Goal: Information Seeking & Learning: Learn about a topic

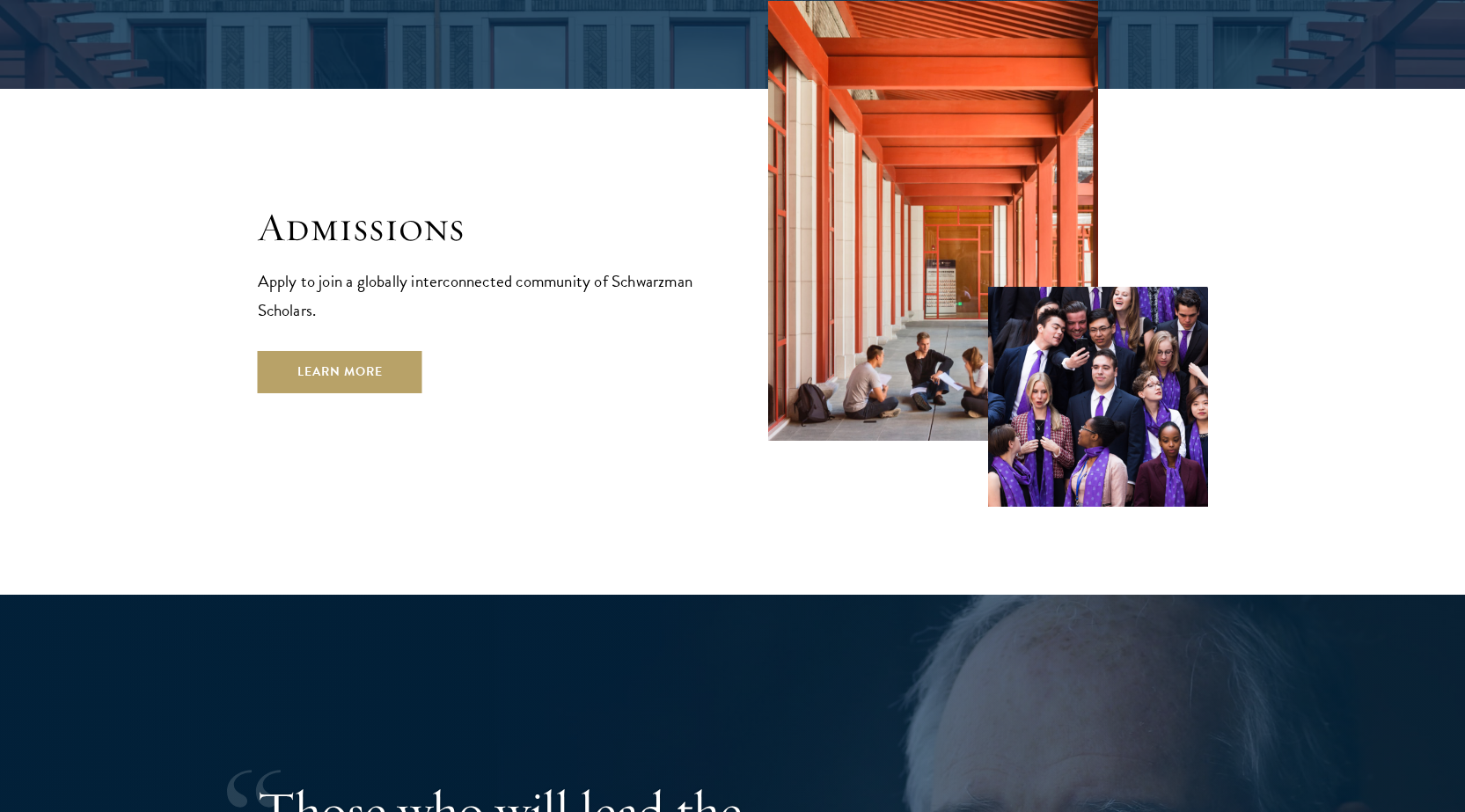
scroll to position [2640, 0]
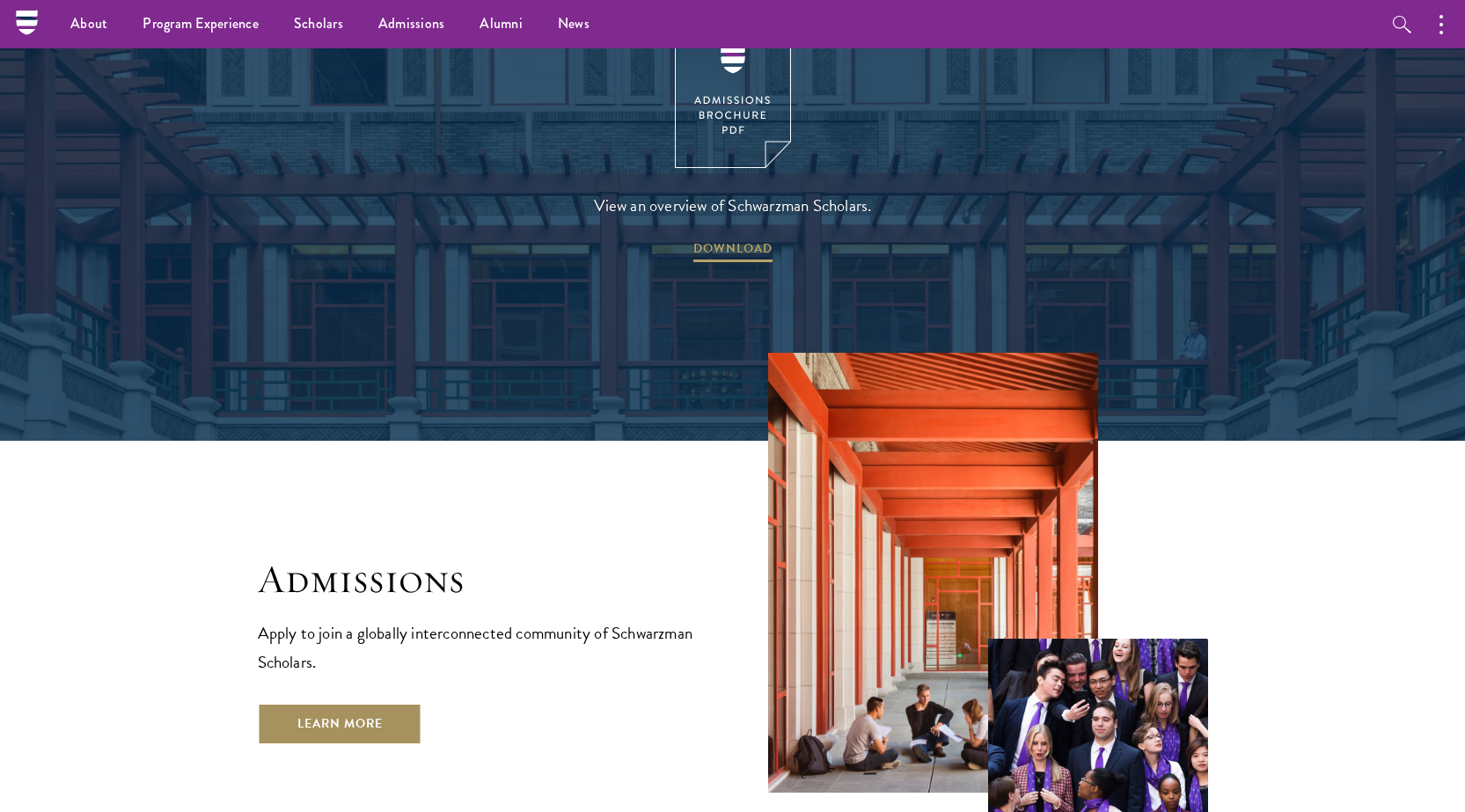
click at [346, 703] on link "Learn More" at bounding box center [341, 724] width 165 height 42
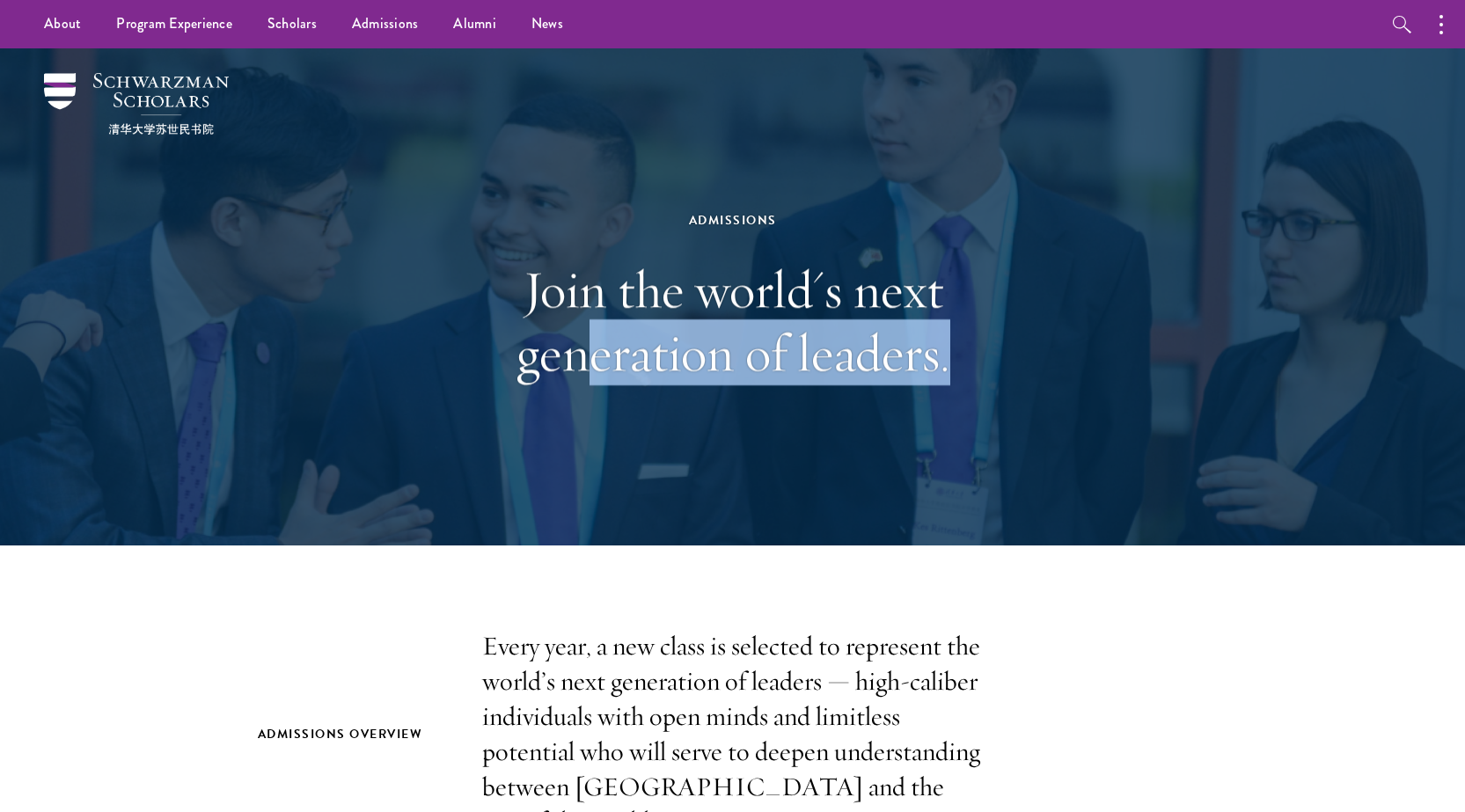
drag, startPoint x: 796, startPoint y: 175, endPoint x: 583, endPoint y: 393, distance: 304.8
click at [593, 393] on div "Admissions Join the world's next generation of leaders." at bounding box center [732, 298] width 607 height 352
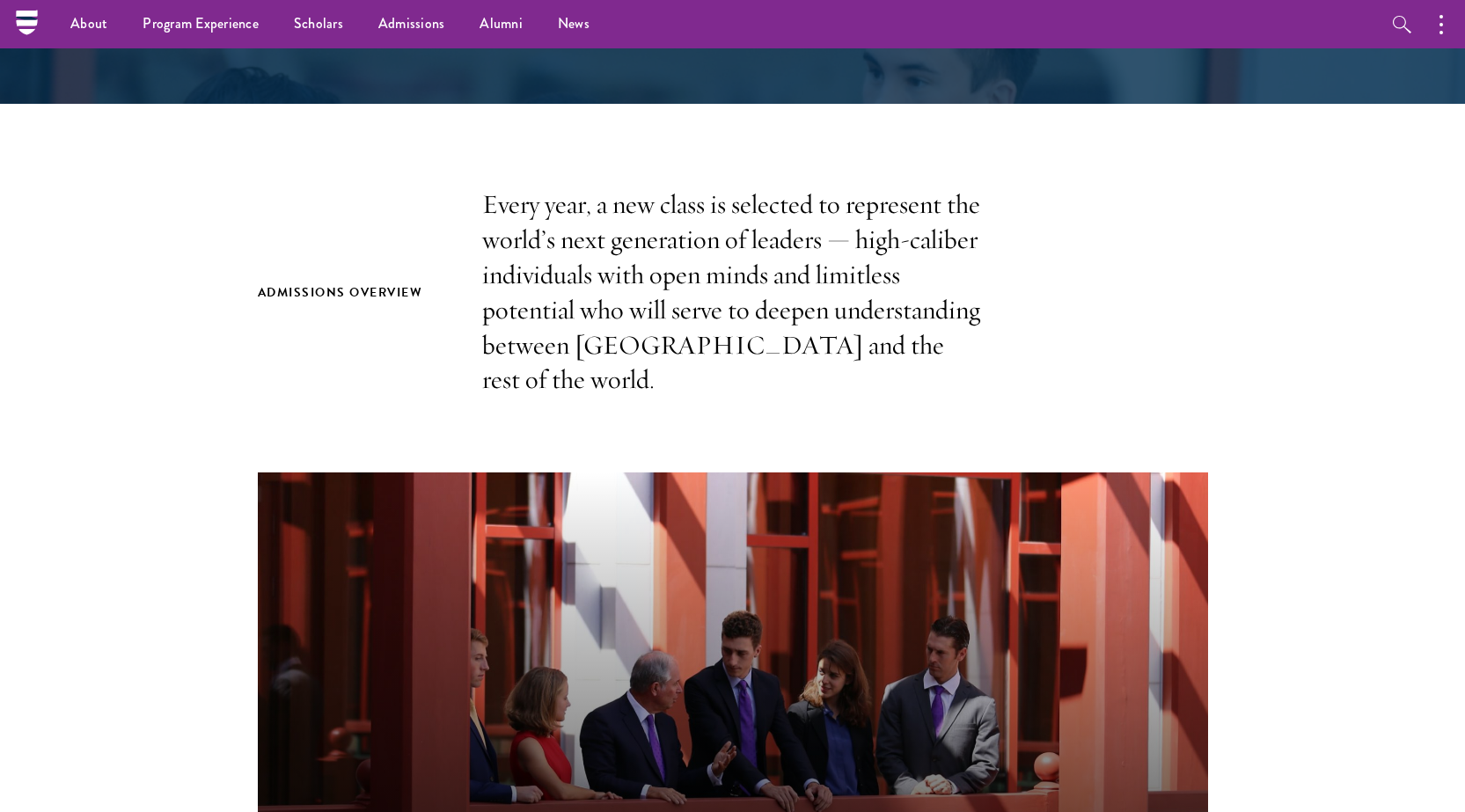
scroll to position [440, 0]
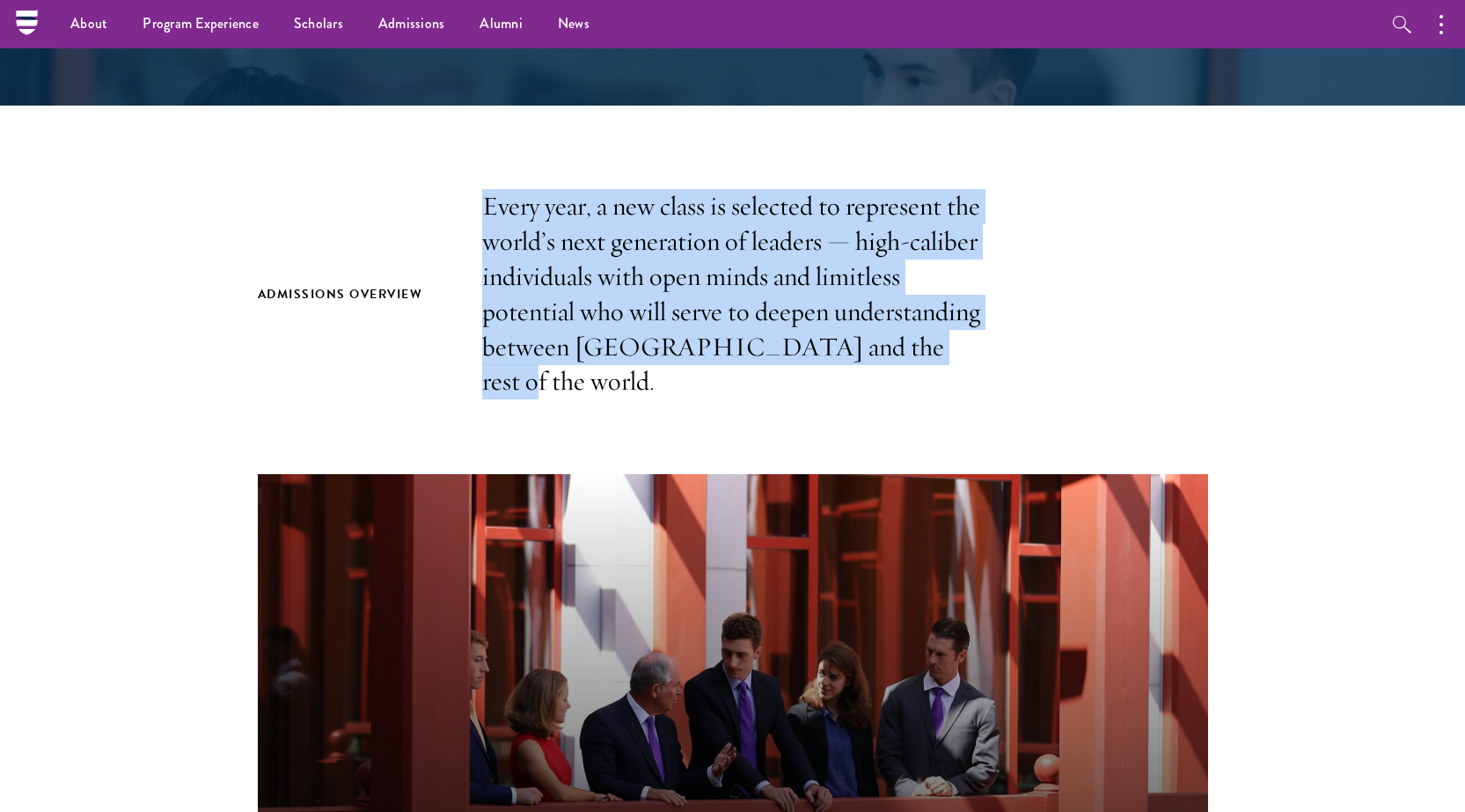
drag, startPoint x: 478, startPoint y: 219, endPoint x: 996, endPoint y: 347, distance: 533.6
click at [996, 347] on div "Admissions Overview Every year, a new class is selected to represent the world’…" at bounding box center [733, 295] width 950 height 211
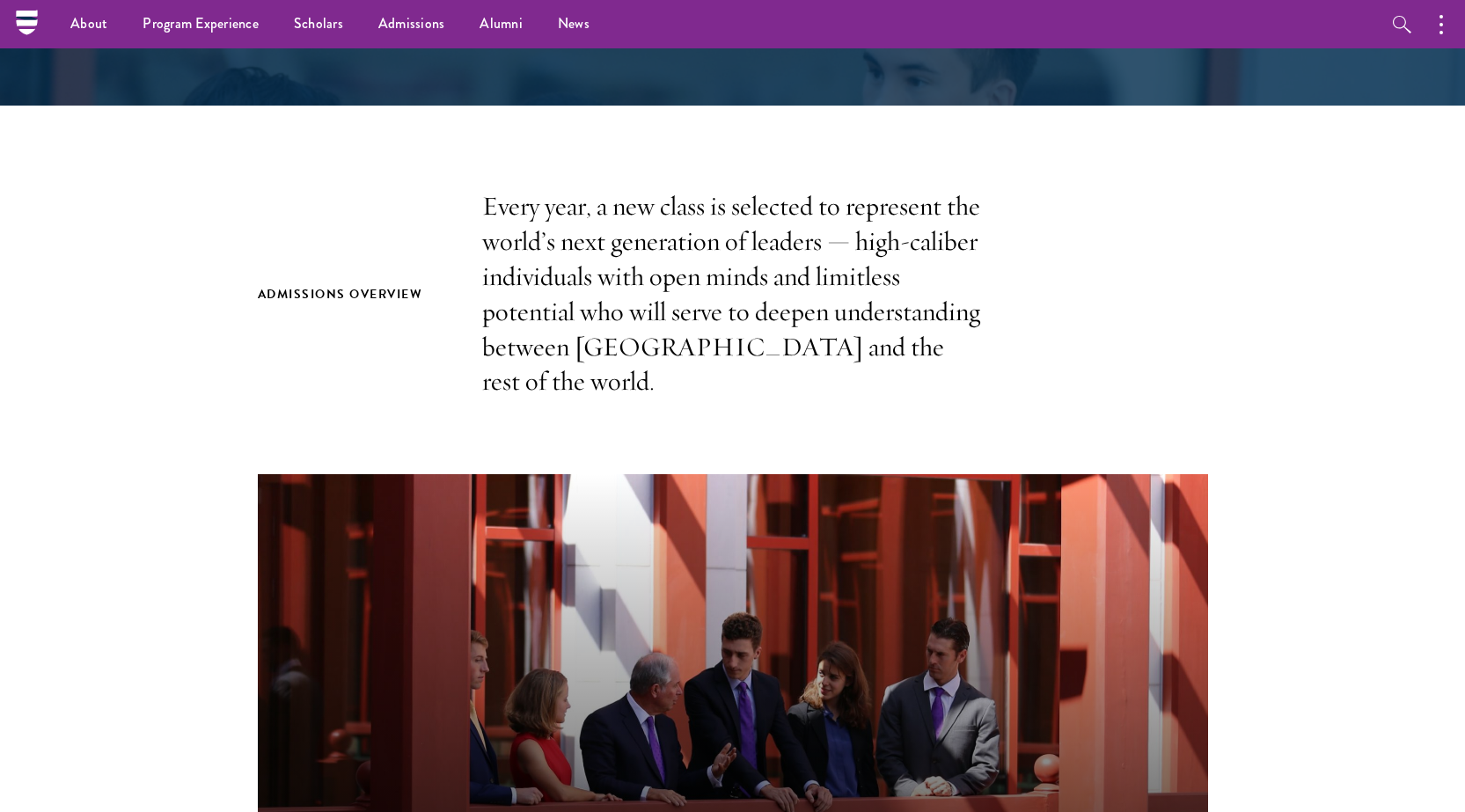
click at [1163, 395] on section "Admissions Overview Every year, a new class is selected to represent the world’…" at bounding box center [732, 709] width 1465 height 1039
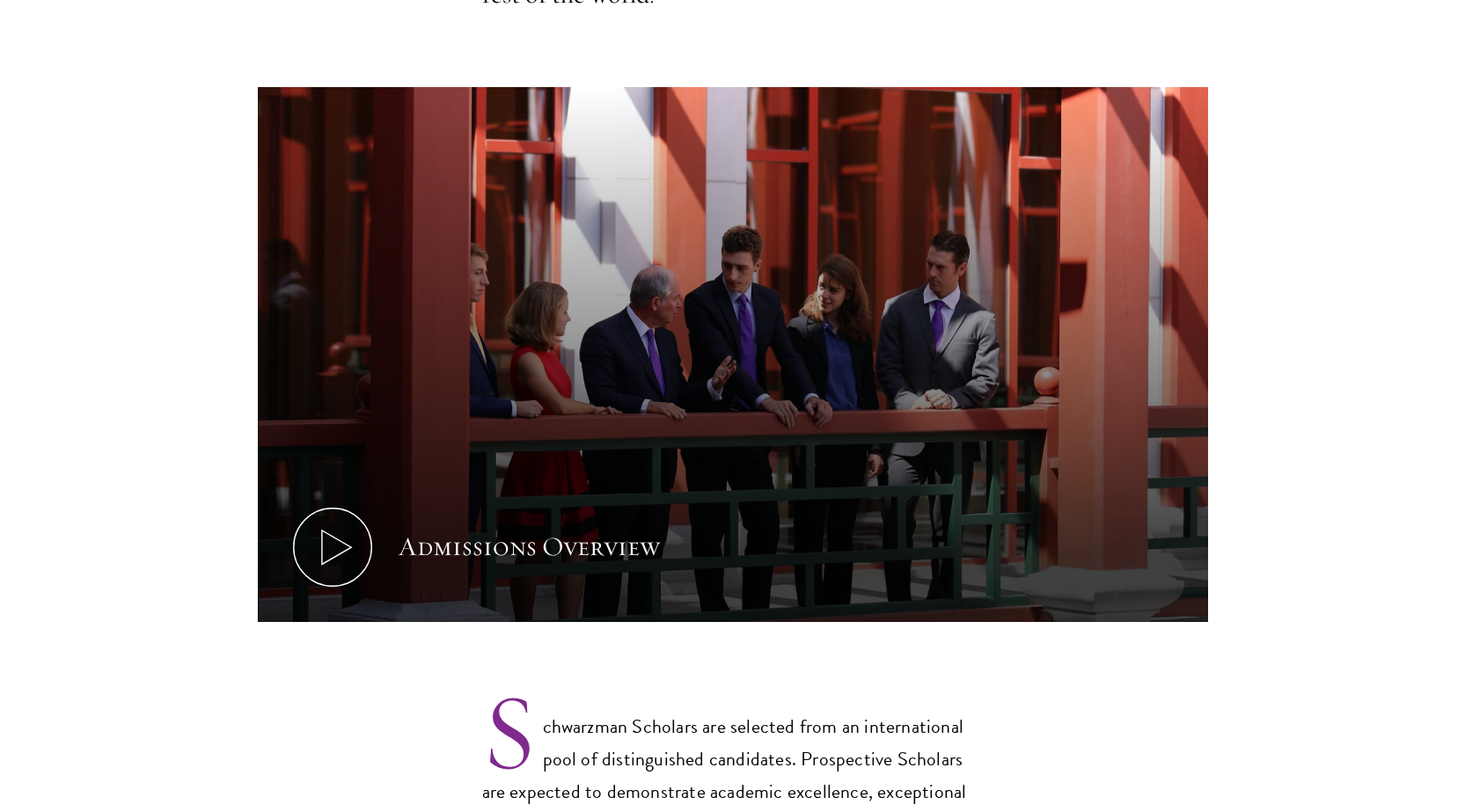
scroll to position [1144, 0]
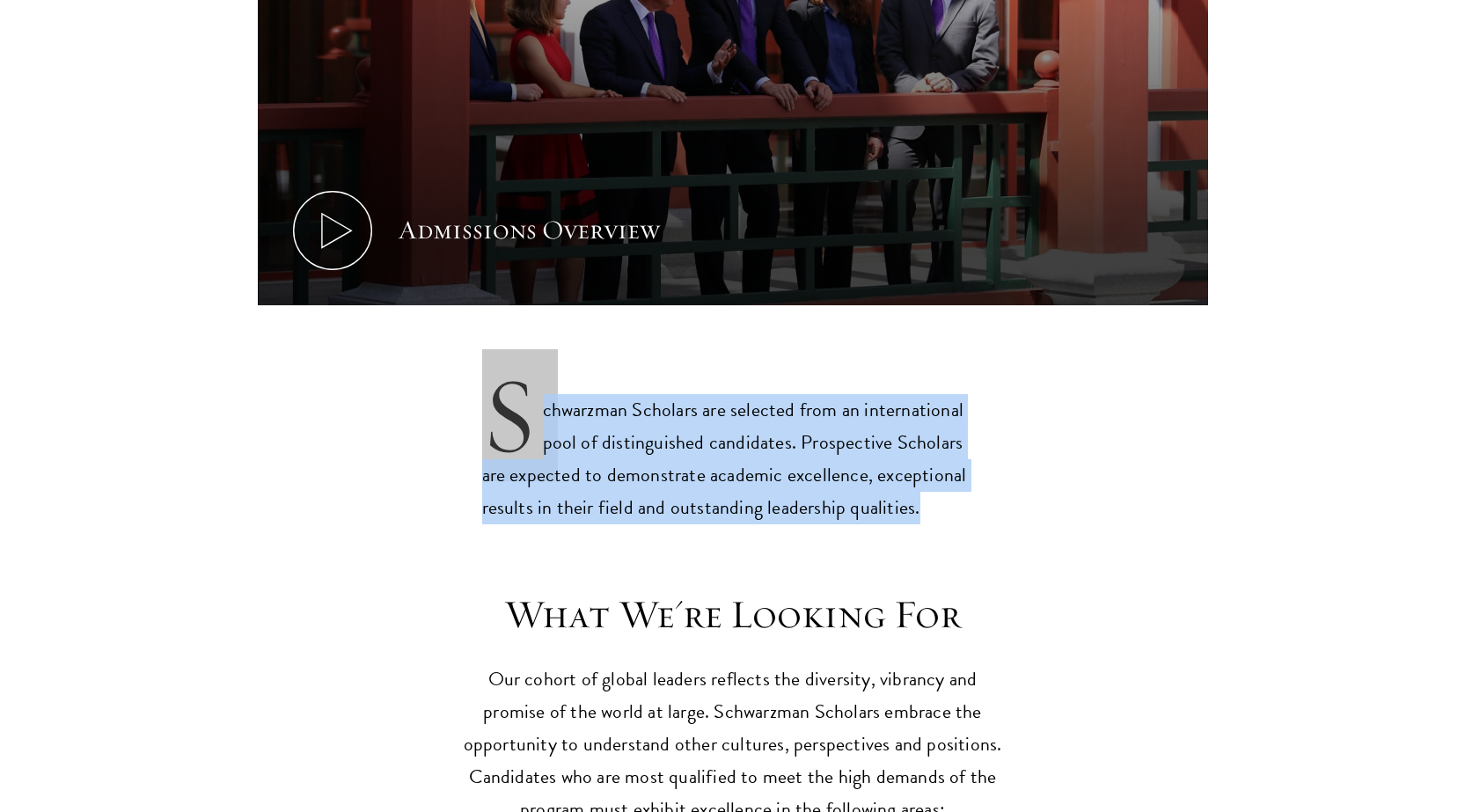
drag, startPoint x: 499, startPoint y: 350, endPoint x: 960, endPoint y: 467, distance: 475.6
click at [960, 467] on p "Schwarzman Scholars are selected from an international pool of distinguished ca…" at bounding box center [733, 445] width 502 height 159
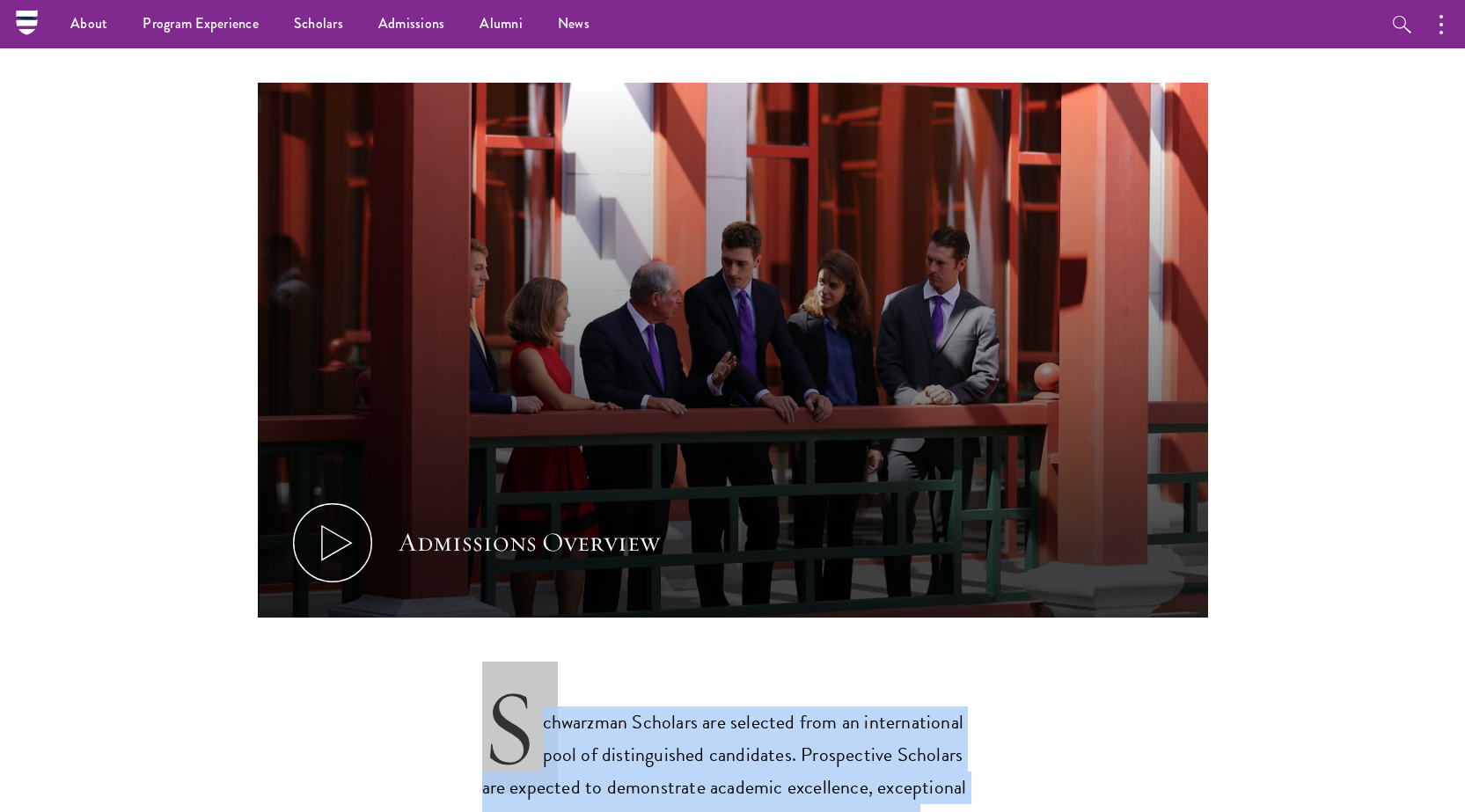
scroll to position [528, 0]
